Goal: Find specific page/section: Find specific page/section

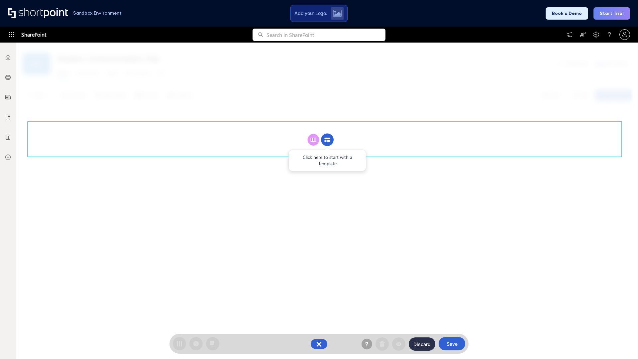
click at [327, 140] on circle at bounding box center [327, 140] width 13 height 13
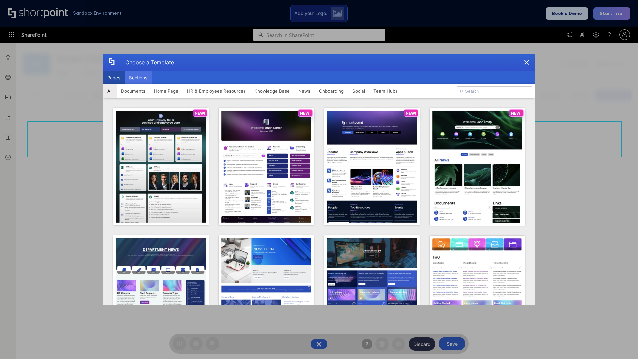
click at [138, 78] on button "Sections" at bounding box center [138, 77] width 27 height 13
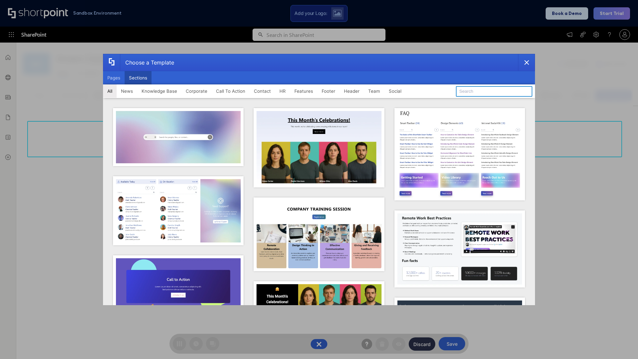
type input "CTA 3"
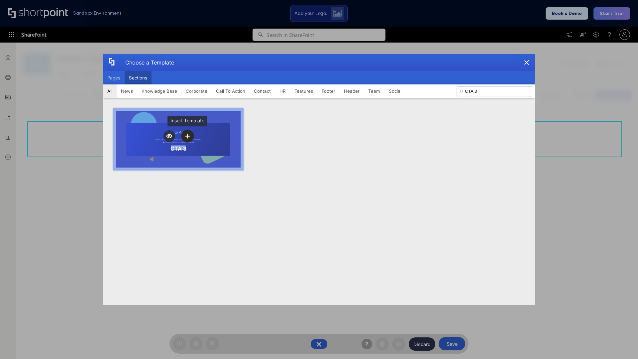
click at [187, 136] on icon "template selector" at bounding box center [187, 136] width 5 height 5
